Goal: Task Accomplishment & Management: Use online tool/utility

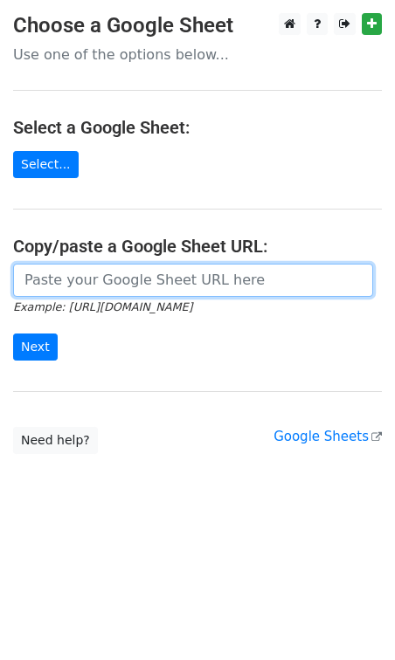
click at [93, 279] on input "url" at bounding box center [193, 280] width 360 height 33
paste input "[URL][DOMAIN_NAME]"
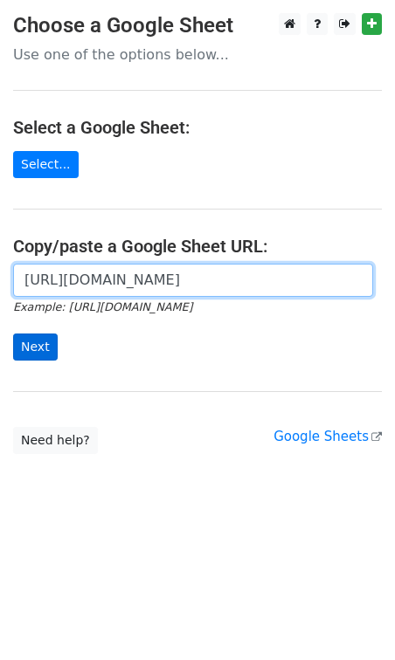
type input "[URL][DOMAIN_NAME]"
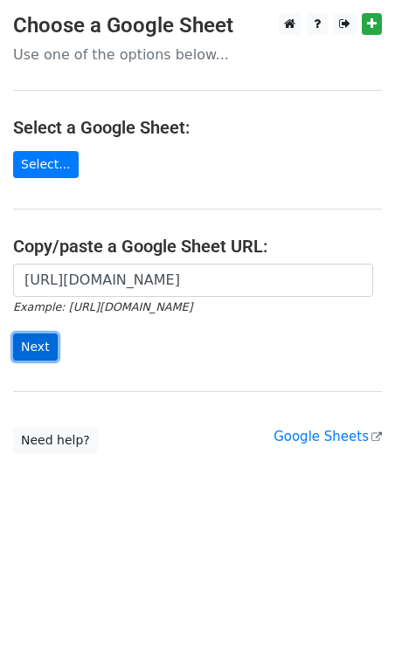
scroll to position [0, 0]
click at [32, 358] on input "Next" at bounding box center [35, 347] width 45 height 27
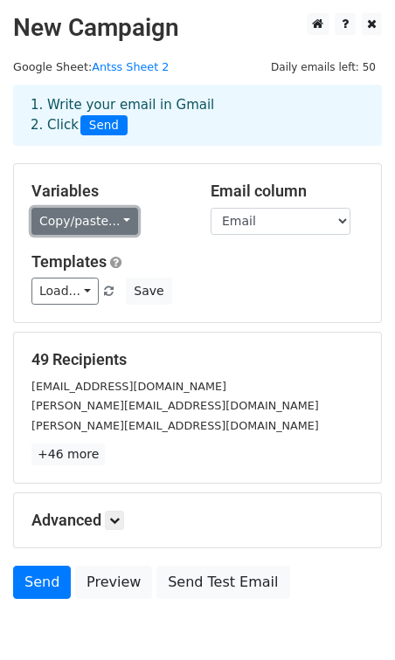
click at [102, 210] on link "Copy/paste..." at bounding box center [84, 221] width 107 height 27
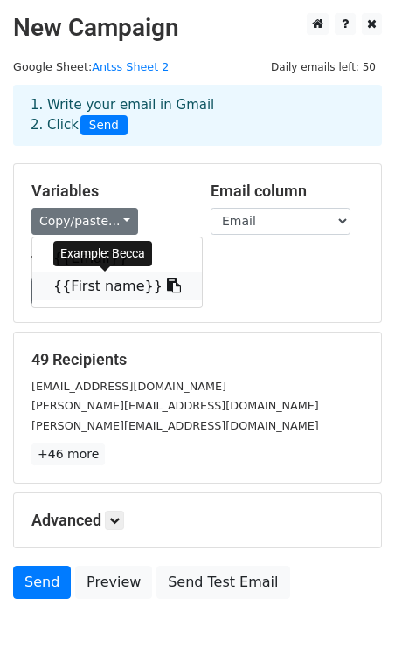
click at [76, 286] on link "{{First name}}" at bounding box center [116, 286] width 169 height 28
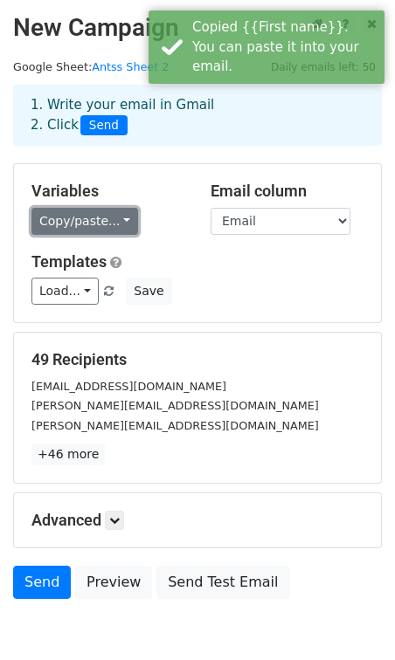
click at [106, 216] on link "Copy/paste..." at bounding box center [84, 221] width 107 height 27
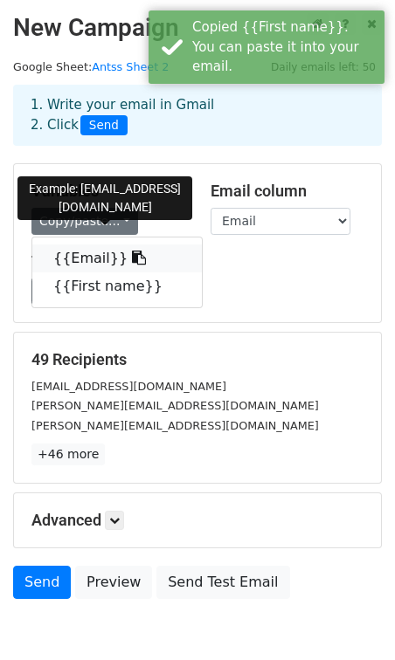
click at [95, 247] on link "{{Email}}" at bounding box center [116, 258] width 169 height 28
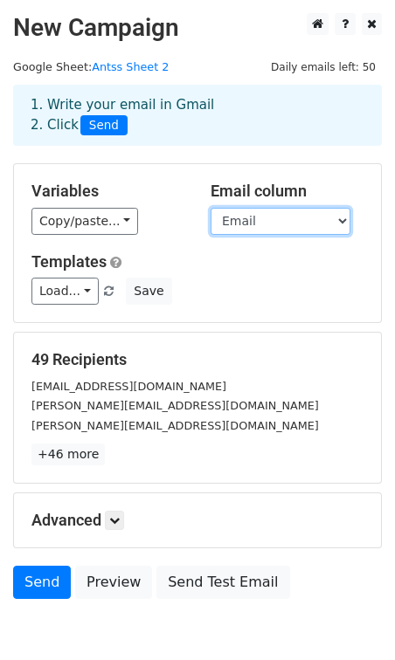
click at [296, 214] on select "Email First name" at bounding box center [280, 221] width 140 height 27
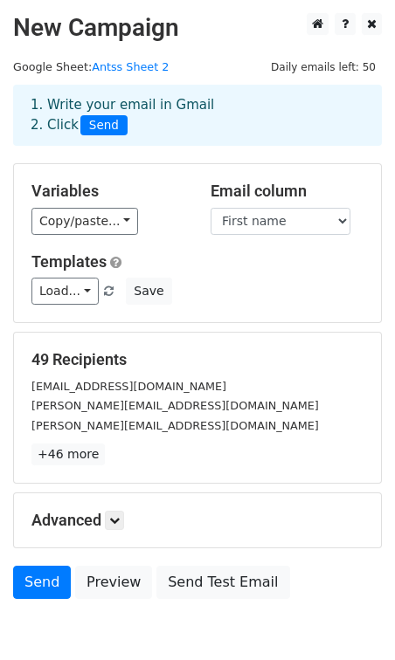
click at [265, 268] on h5 "Templates" at bounding box center [197, 261] width 332 height 19
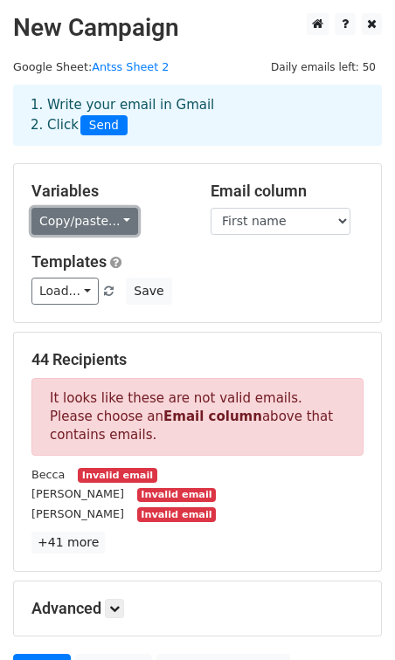
click at [113, 223] on link "Copy/paste..." at bounding box center [84, 221] width 107 height 27
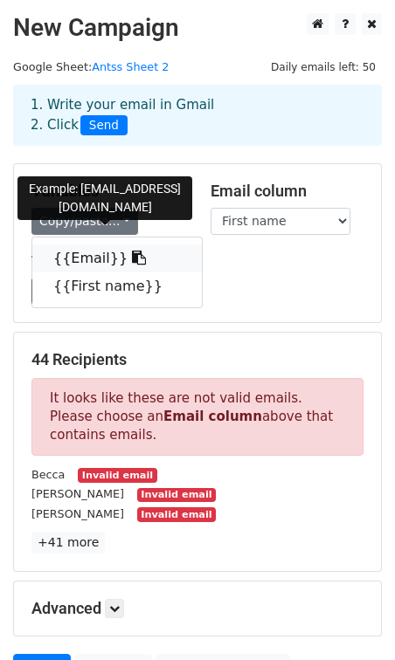
click at [100, 258] on link "{{Email}}" at bounding box center [116, 258] width 169 height 28
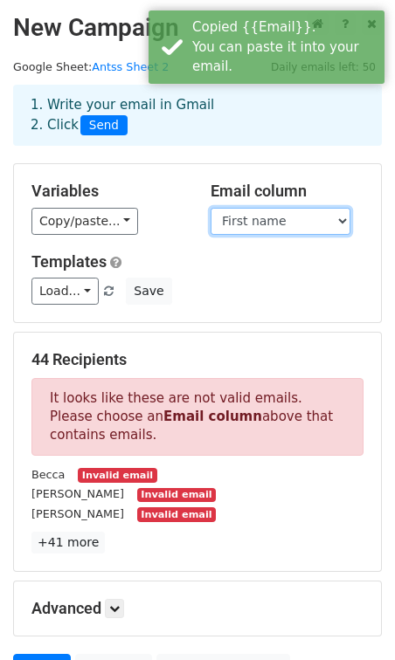
click at [286, 225] on select "Email First name" at bounding box center [280, 221] width 140 height 27
select select "Email"
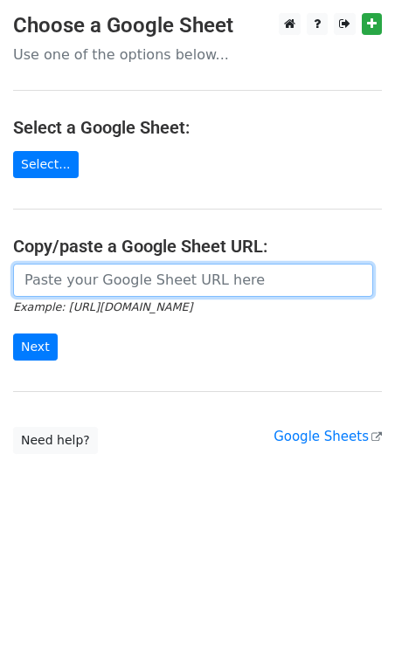
click at [76, 289] on input "url" at bounding box center [193, 280] width 360 height 33
paste input "[URL][DOMAIN_NAME]"
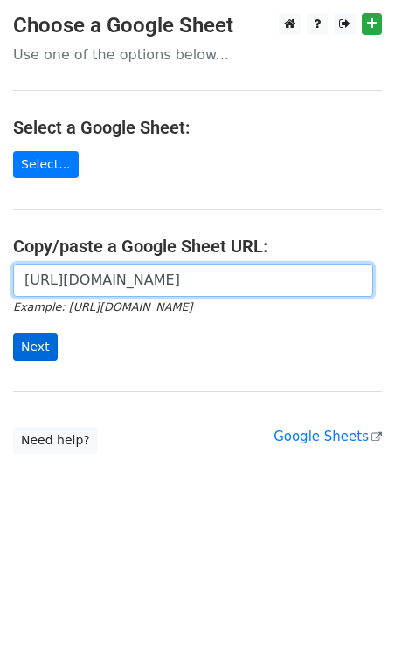
type input "[URL][DOMAIN_NAME]"
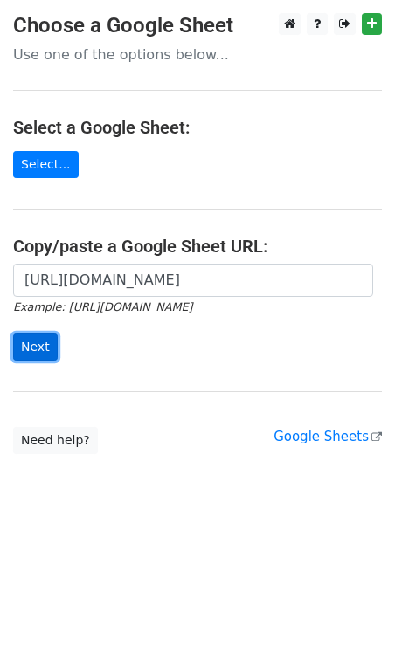
scroll to position [0, 0]
click at [42, 347] on input "Next" at bounding box center [35, 347] width 45 height 27
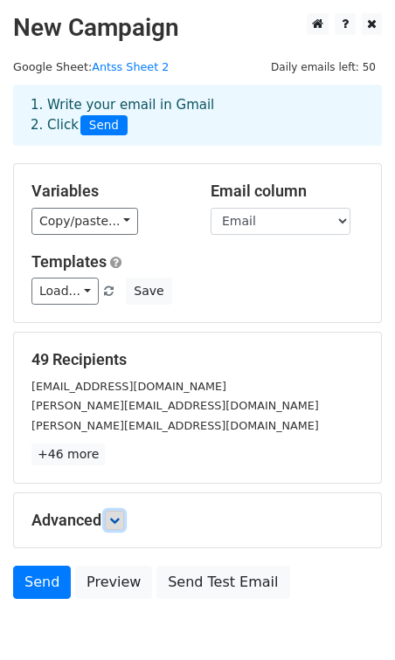
click at [120, 525] on icon at bounding box center [114, 520] width 10 height 10
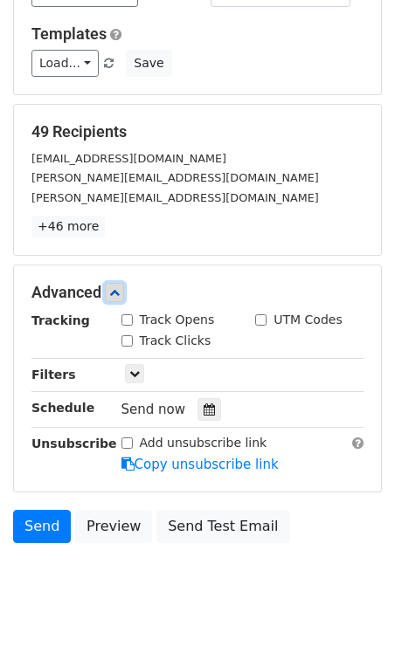
scroll to position [258, 0]
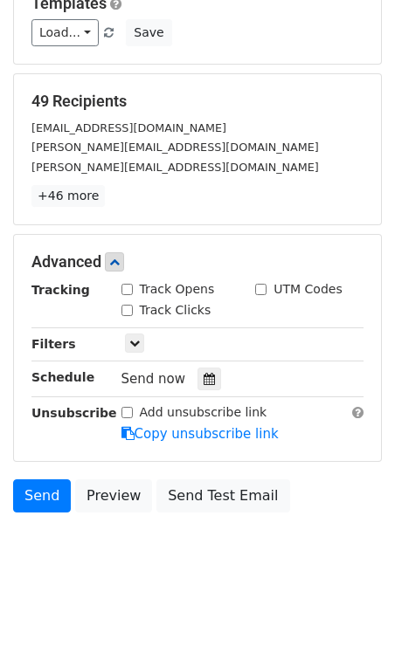
click at [127, 290] on input "Track Opens" at bounding box center [126, 289] width 11 height 11
checkbox input "true"
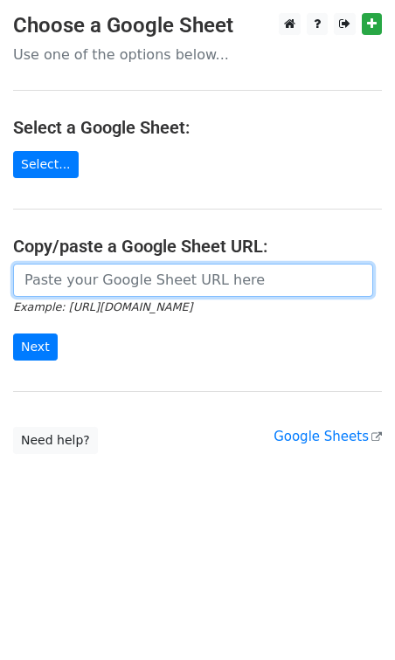
click at [107, 285] on input "url" at bounding box center [193, 280] width 360 height 33
paste input "https://docs.google.com/spreadsheets/d/15hppKIJjFmEiSGF3hM_vwHERybyOUV7a4iiaOzE…"
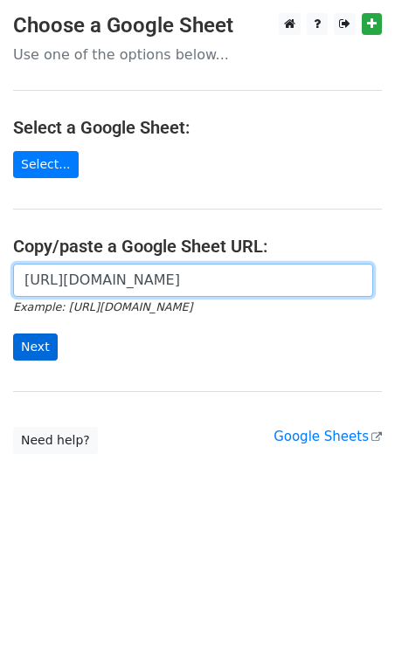
type input "https://docs.google.com/spreadsheets/d/15hppKIJjFmEiSGF3hM_vwHERybyOUV7a4iiaOzE…"
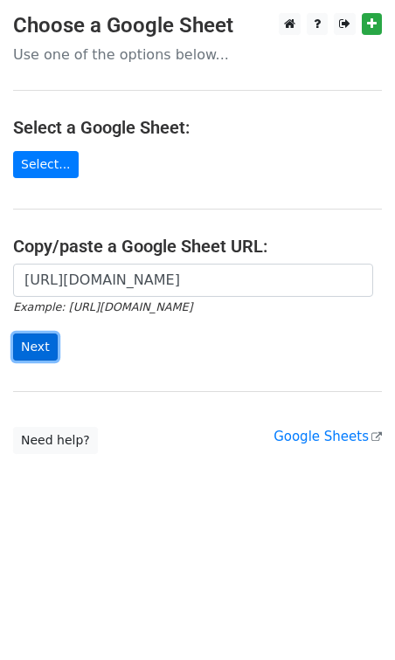
scroll to position [0, 0]
click at [31, 347] on input "Next" at bounding box center [35, 347] width 45 height 27
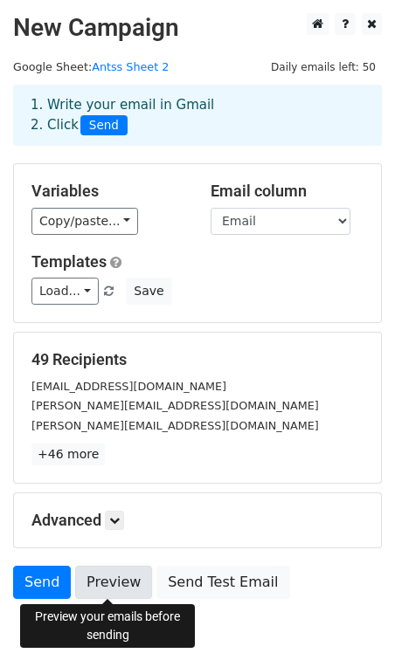
click at [120, 583] on link "Preview" at bounding box center [113, 582] width 77 height 33
click at [103, 575] on link "Preview" at bounding box center [113, 582] width 77 height 33
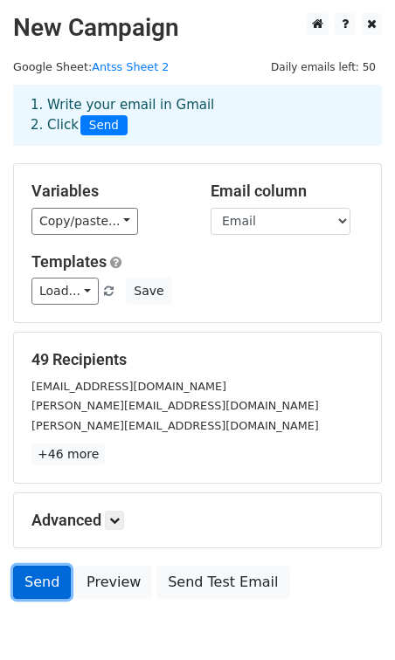
click at [38, 576] on link "Send" at bounding box center [42, 582] width 58 height 33
click at [55, 581] on link "Send" at bounding box center [42, 582] width 58 height 33
